Goal: Information Seeking & Learning: Understand process/instructions

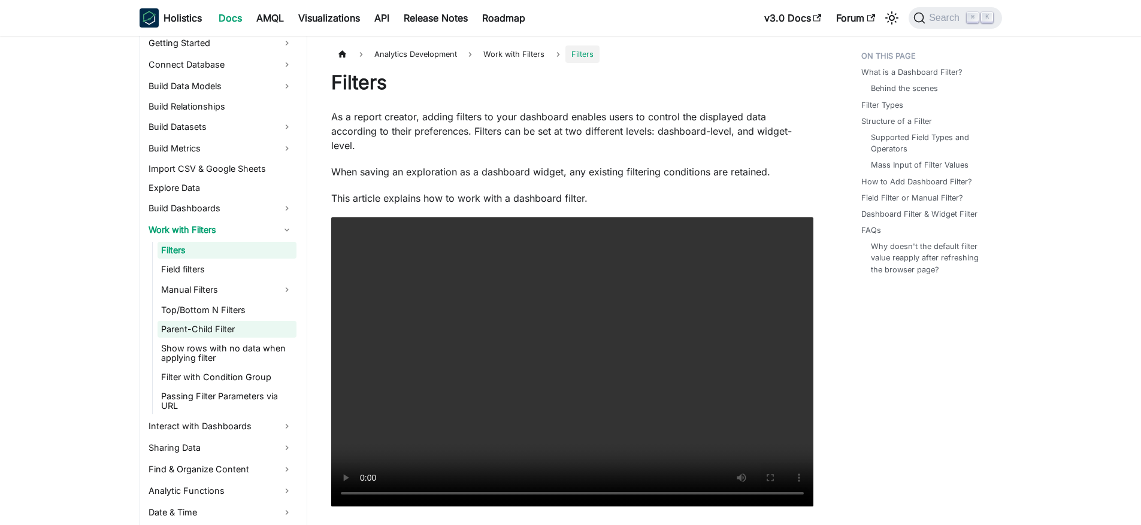
click at [249, 326] on link "Parent-Child Filter" at bounding box center [226, 329] width 139 height 17
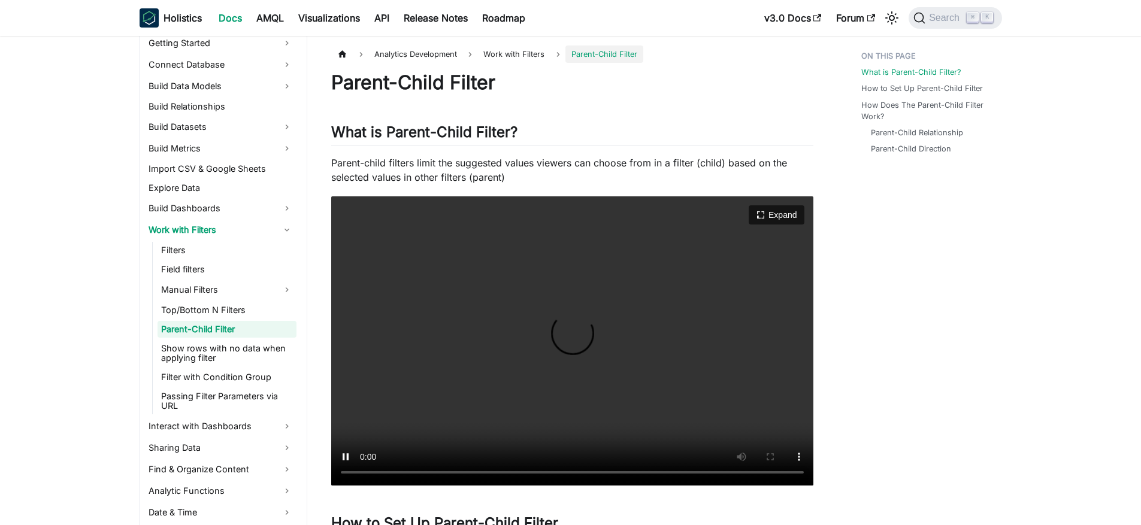
click at [608, 396] on video "Your browser does not support embedding video, but you can download it ." at bounding box center [572, 340] width 482 height 289
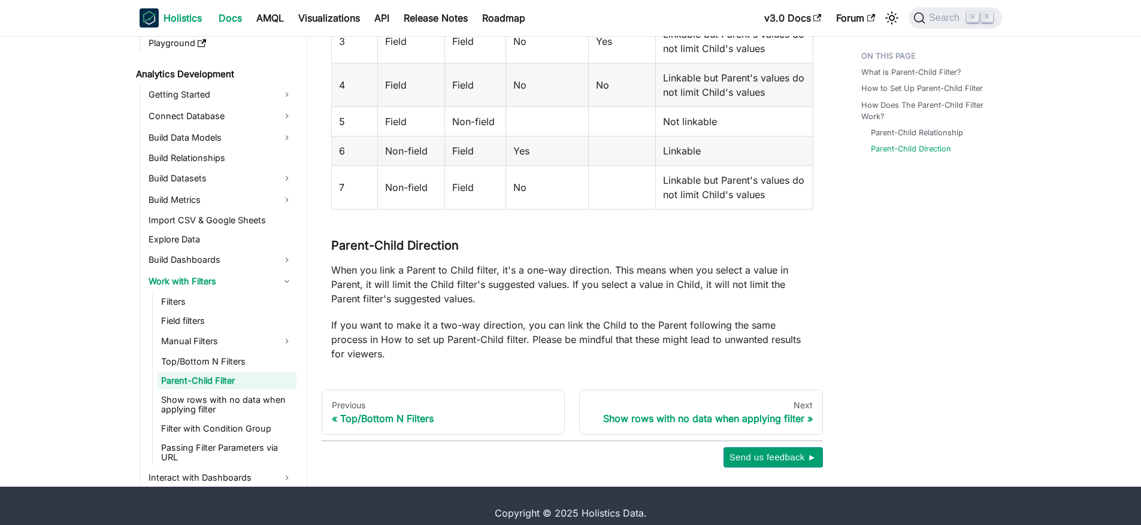
scroll to position [119, 0]
